Goal: Find specific fact: Find specific fact

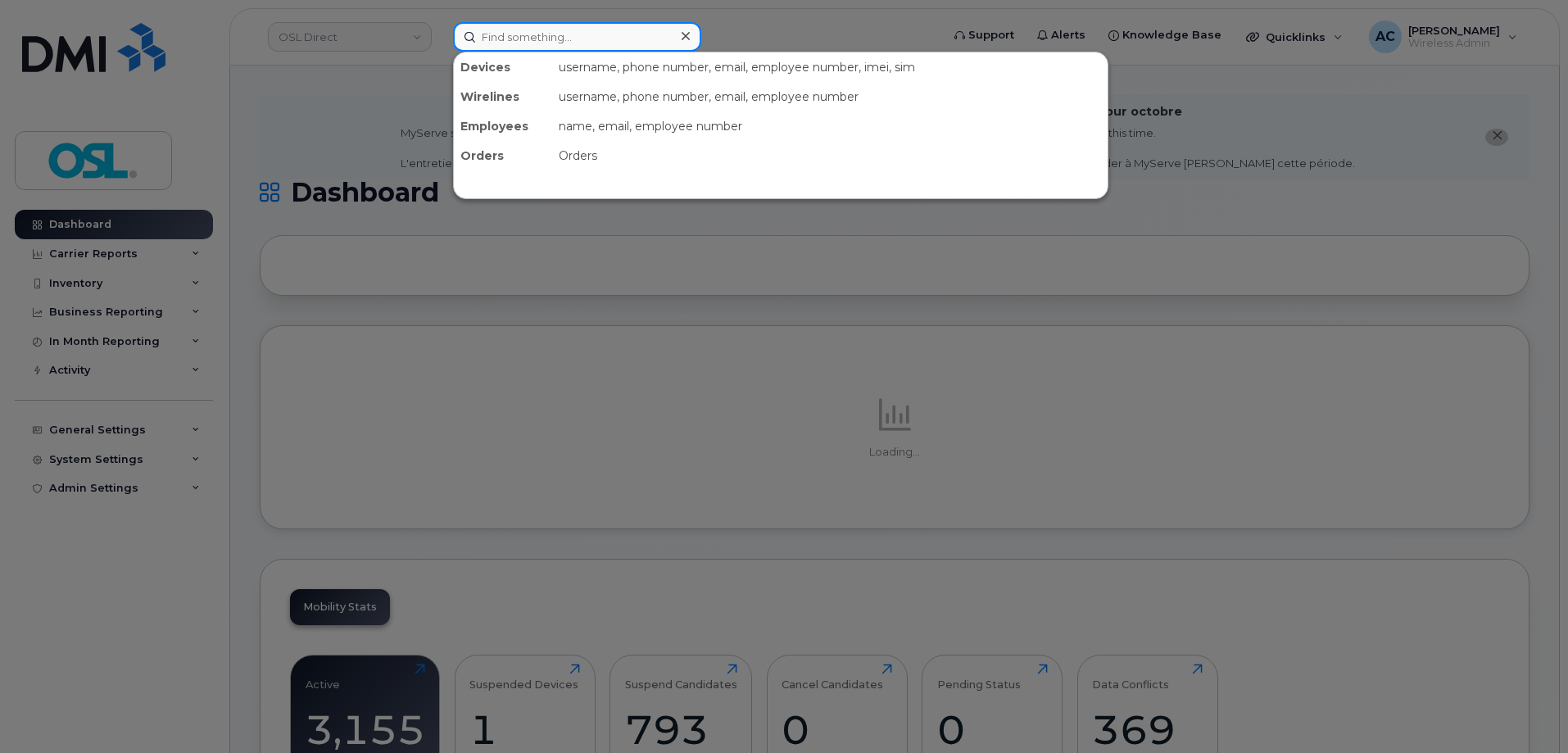
click at [521, 32] on input at bounding box center [577, 37] width 248 height 30
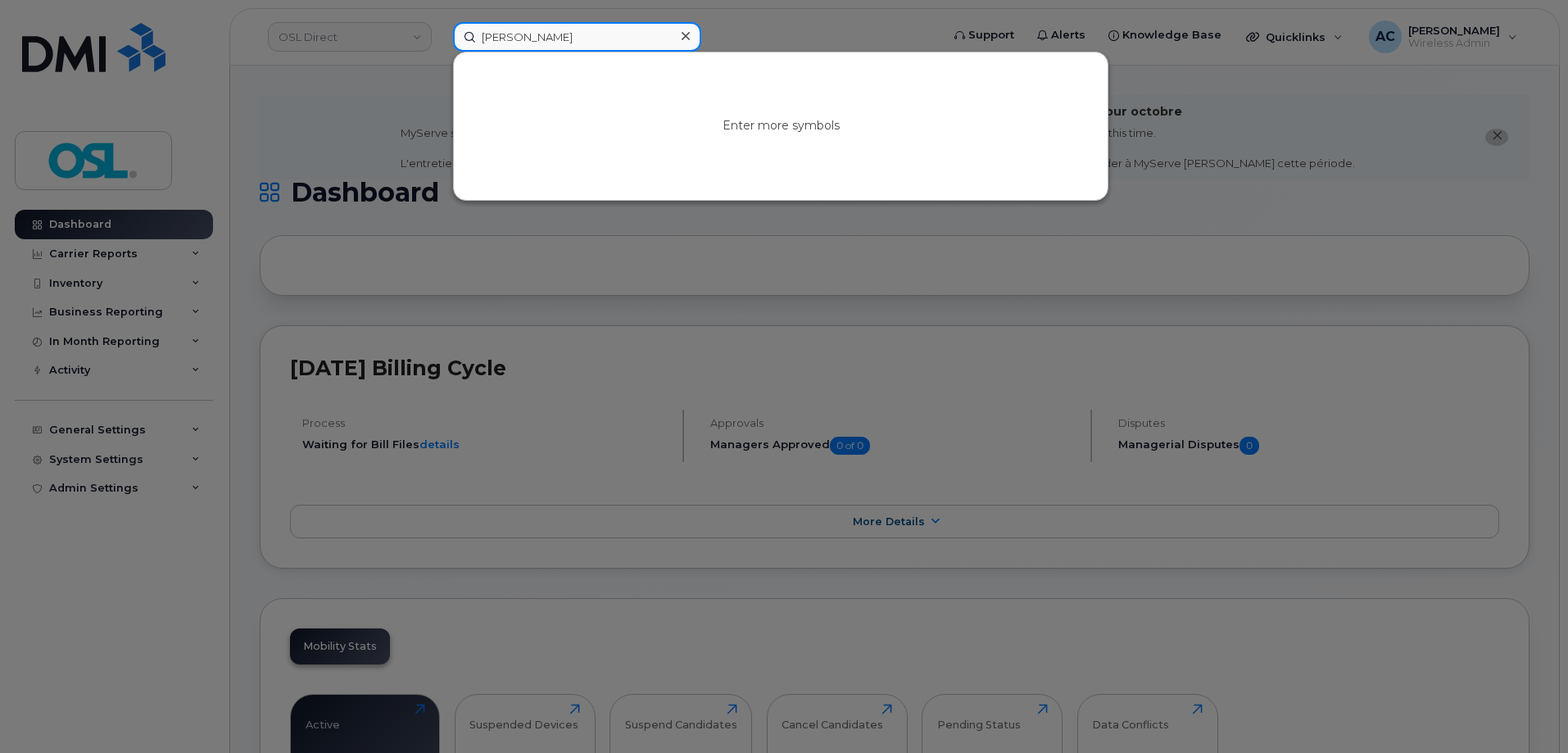
type input "james"
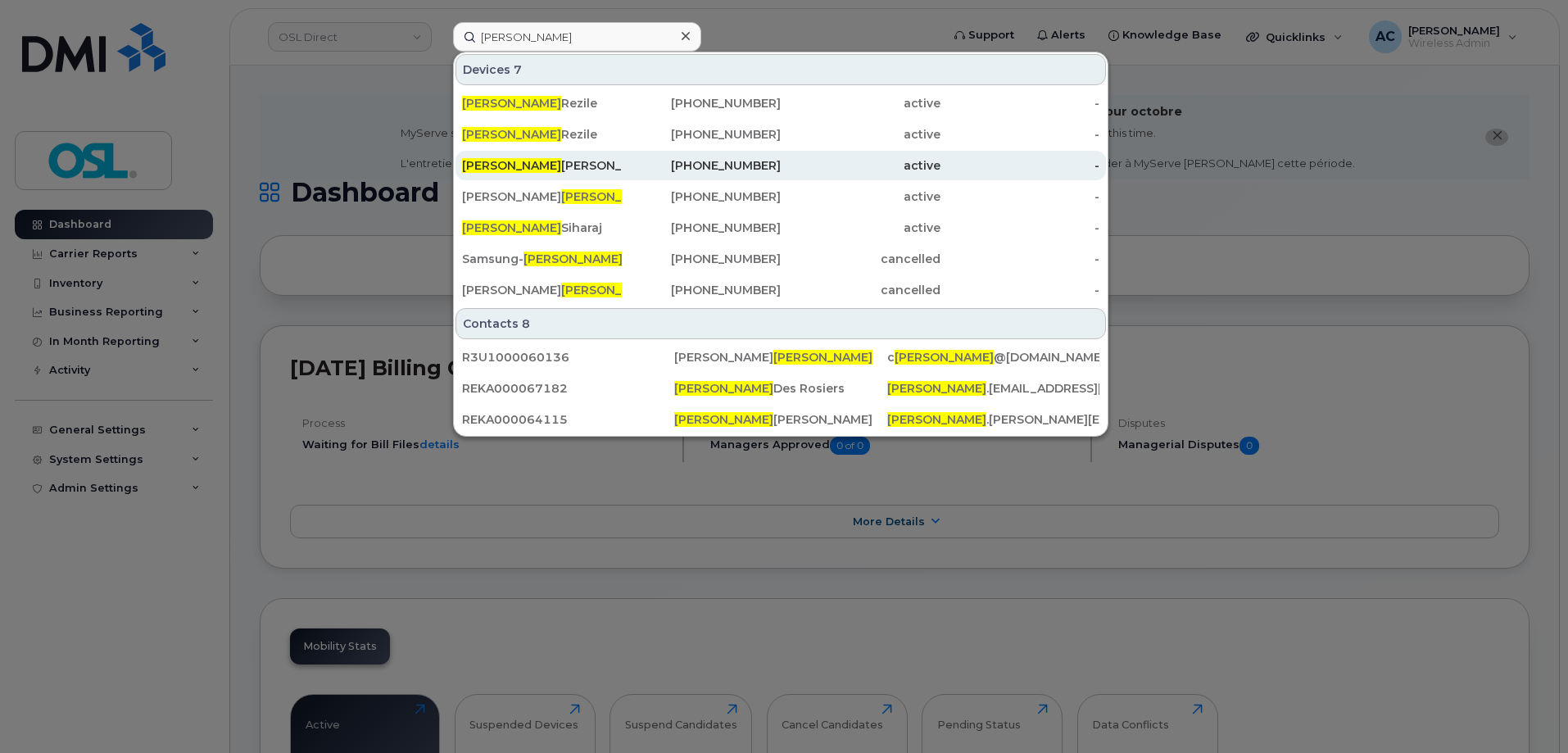
click at [528, 165] on div "James Howse" at bounding box center [542, 166] width 160 height 17
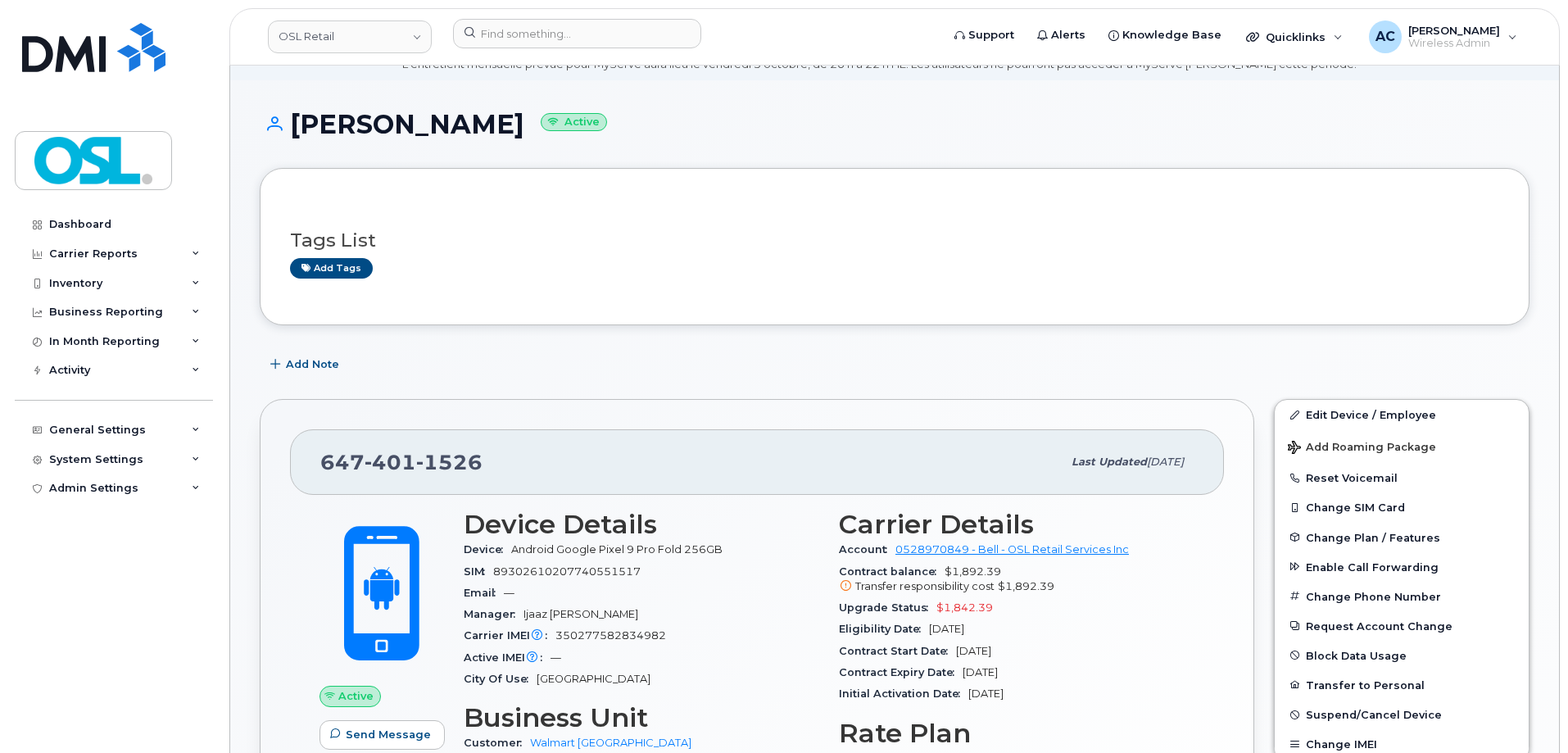
scroll to position [164, 0]
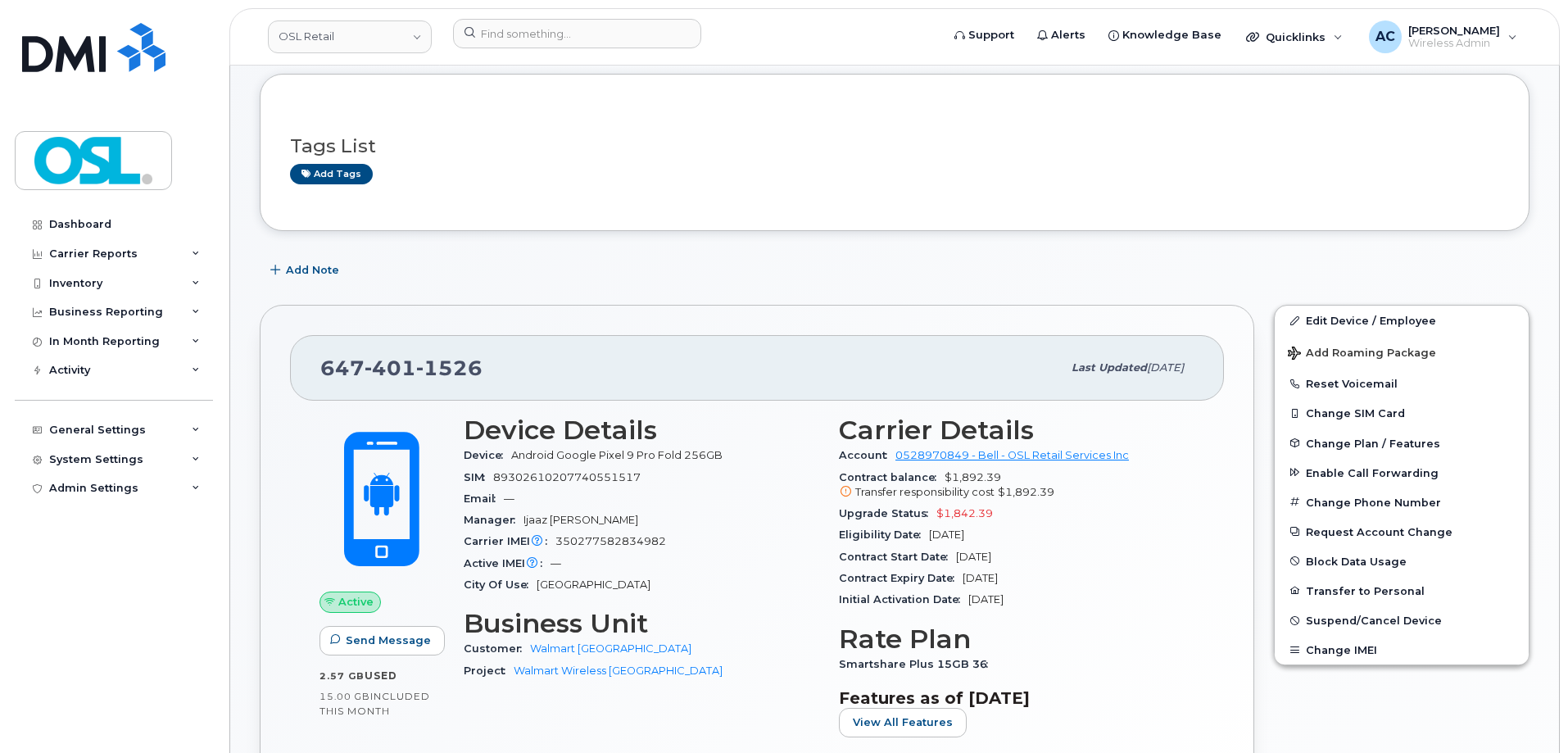
click at [416, 364] on span "1526" at bounding box center [449, 368] width 67 height 25
copy span "[PHONE_NUMBER]"
